Goal: Transaction & Acquisition: Purchase product/service

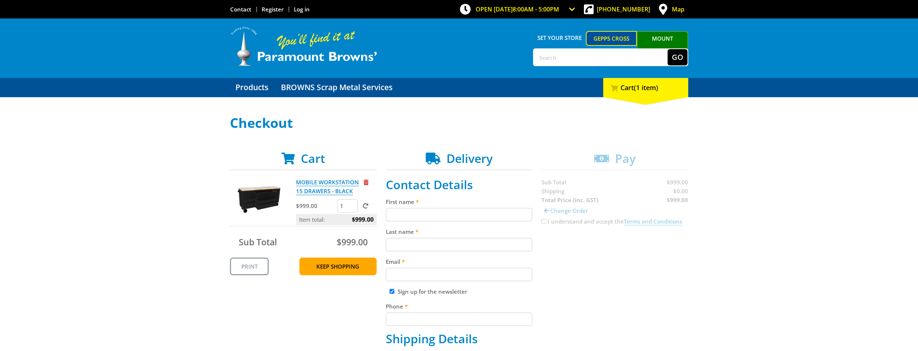
click at [479, 215] on input "First name" at bounding box center [459, 214] width 147 height 13
type input "[PERSON_NAME]"
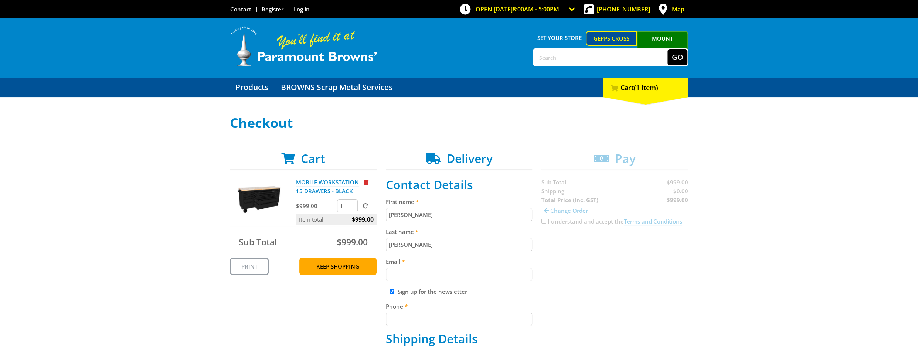
type input "[PERSON_NAME][EMAIL_ADDRESS][DOMAIN_NAME]"
type input "0428501602"
type input "SCS Business Consultants"
type input "[STREET_ADDRESS][PERSON_NAME]"
type input "WARRADALE"
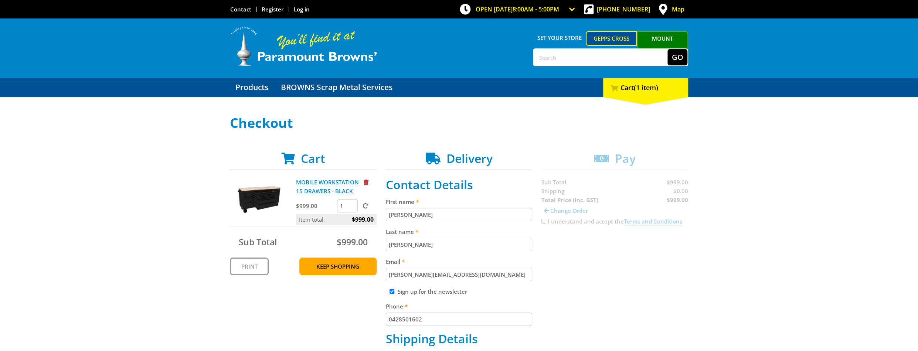
type input "5046"
click at [474, 215] on input "Diane" at bounding box center [459, 214] width 147 height 13
type input "D"
click at [476, 213] on input "First name" at bounding box center [459, 214] width 147 height 13
type input "[PERSON_NAME]"
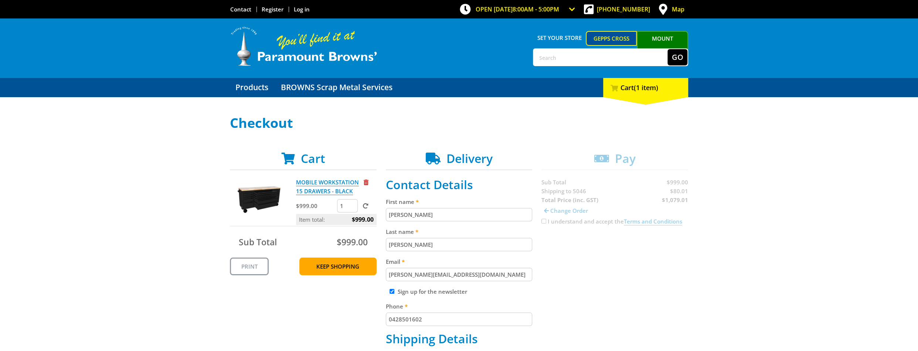
select select "SA"
type input "Diane"
drag, startPoint x: 422, startPoint y: 214, endPoint x: 363, endPoint y: 215, distance: 59.1
click at [389, 214] on input "First name" at bounding box center [459, 214] width 147 height 13
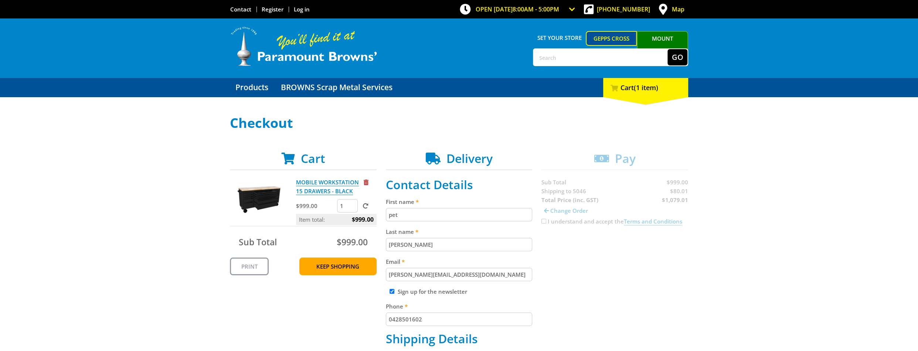
type input "[PERSON_NAME]"
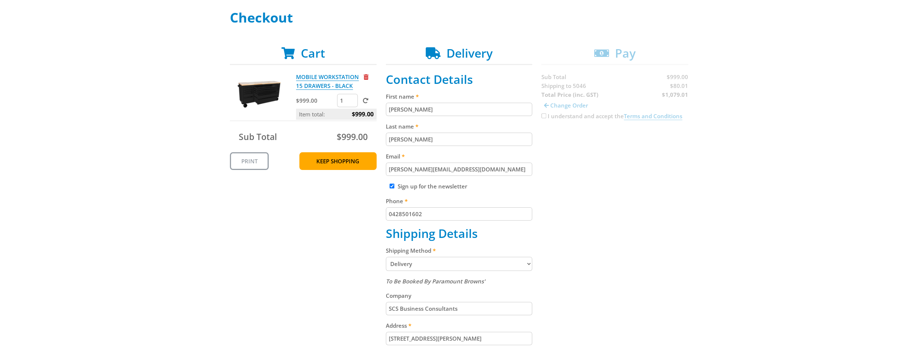
scroll to position [118, 0]
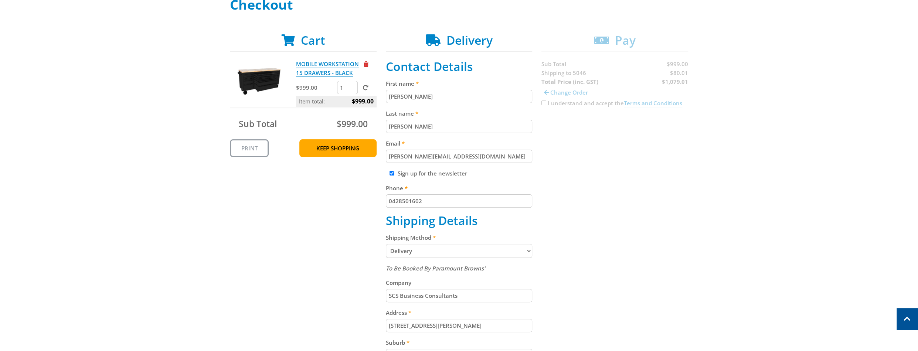
click at [529, 250] on select "Pickup from Gepps Cross Delivery" at bounding box center [459, 251] width 147 height 14
click at [386, 244] on select "Pickup from Gepps Cross Delivery" at bounding box center [459, 251] width 147 height 14
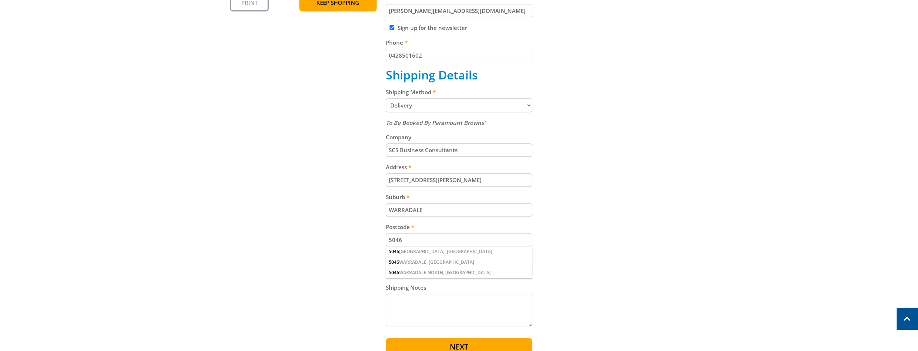
scroll to position [266, 0]
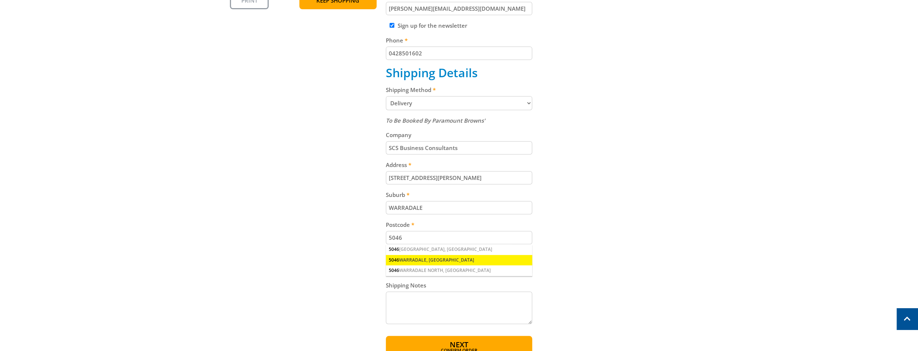
click at [433, 259] on div "5046 WARRADALE, SA" at bounding box center [459, 260] width 147 height 10
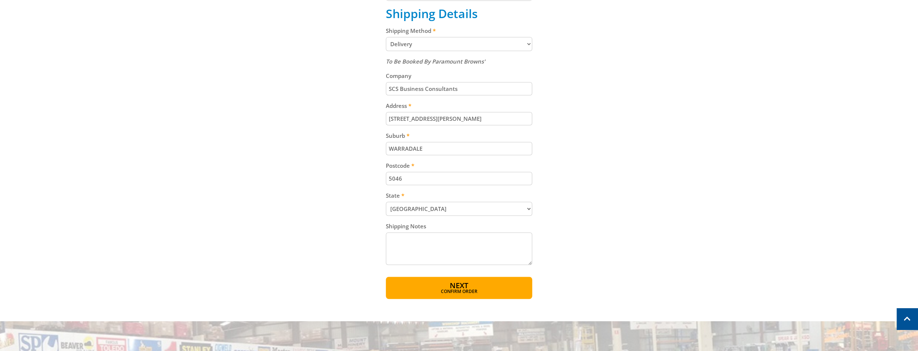
scroll to position [325, 0]
click at [480, 287] on button "Next Confirm order" at bounding box center [459, 288] width 147 height 22
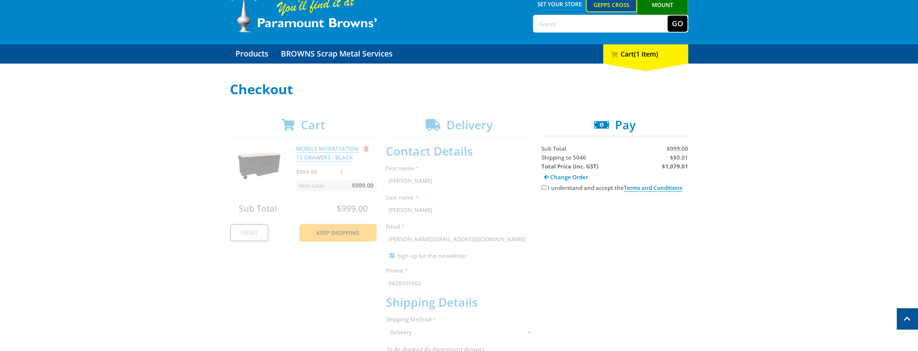
scroll to position [33, 0]
click at [543, 188] on input "I understand and accept the Terms and Conditions" at bounding box center [543, 187] width 5 height 5
checkbox input "true"
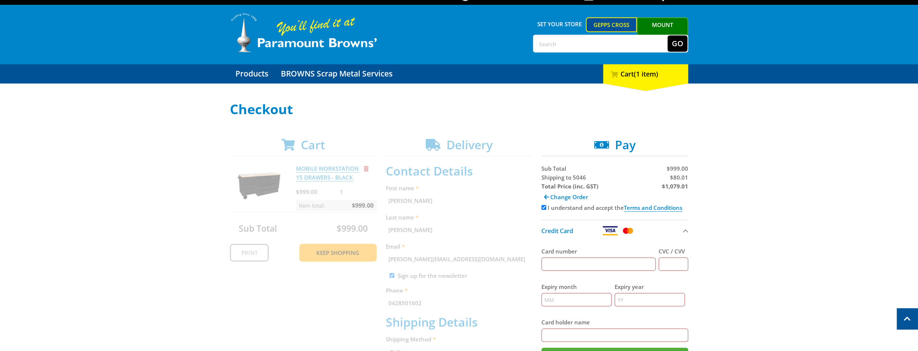
scroll to position [0, 0]
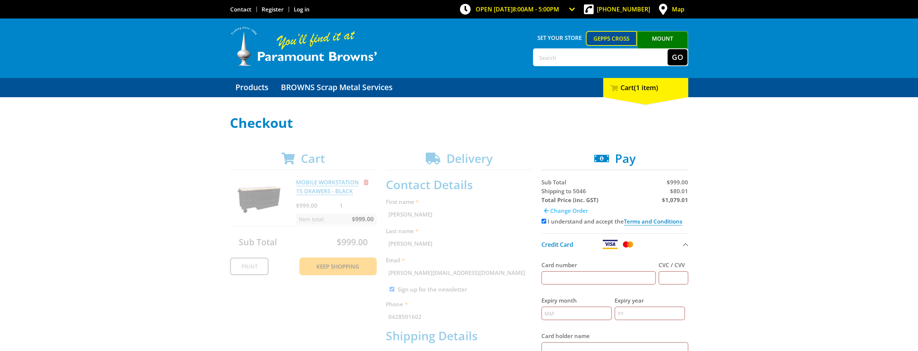
click at [563, 210] on span "Change Order" at bounding box center [569, 210] width 38 height 7
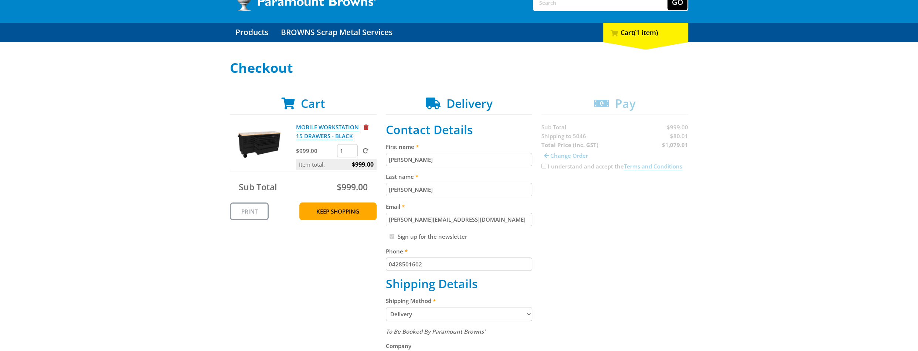
scroll to position [59, 0]
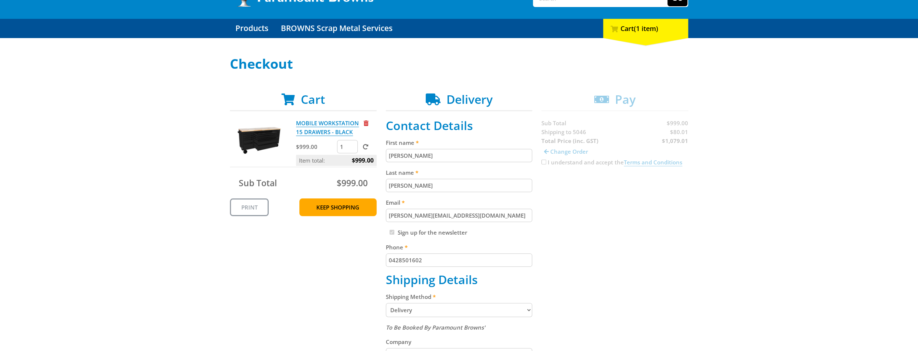
click at [682, 195] on div "Cart MOBILE WORKSTATION 15 DRAWERS - BLACK $999.00 1 Item total: $999.00 Sub To…" at bounding box center [459, 328] width 458 height 473
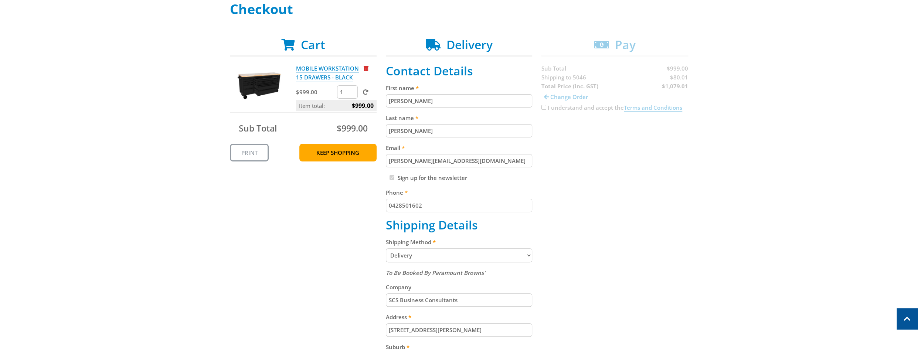
scroll to position [0, 0]
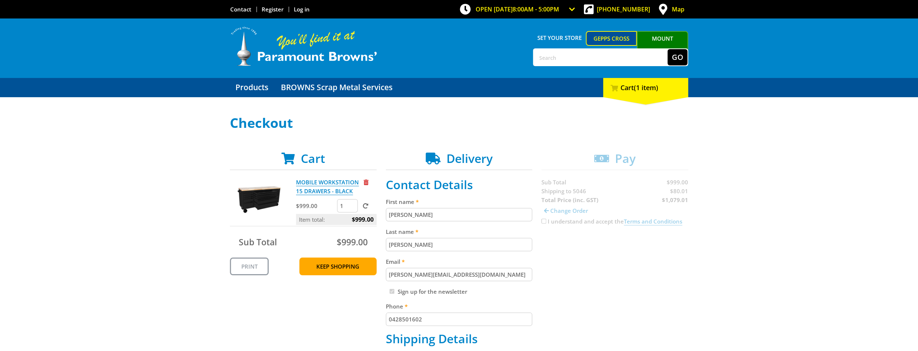
click at [305, 187] on link "MOBILE WORKSTATION 15 DRAWERS - BLACK" at bounding box center [327, 186] width 63 height 17
